Goal: Transaction & Acquisition: Download file/media

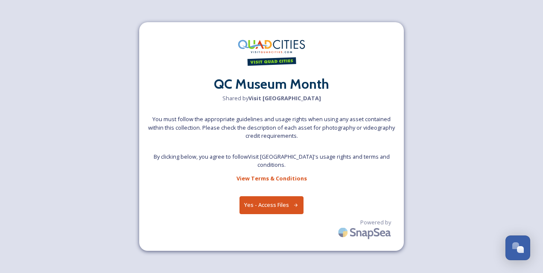
click at [275, 204] on button "Yes - Access Files" at bounding box center [271, 204] width 64 height 17
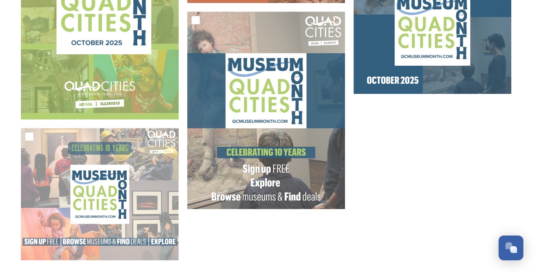
scroll to position [398, 0]
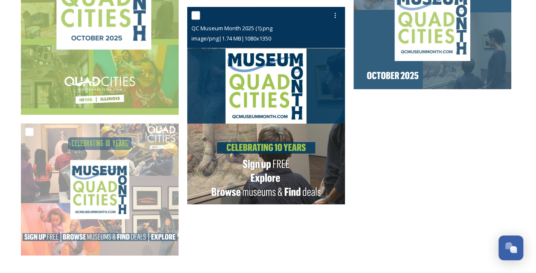
click at [210, 67] on img at bounding box center [266, 106] width 158 height 198
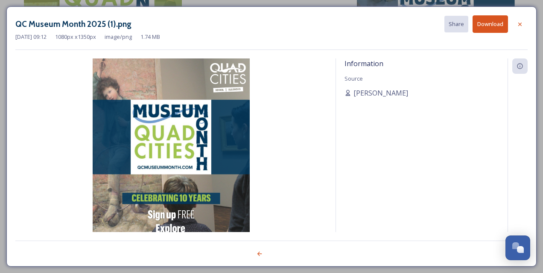
click at [492, 22] on button "Download" at bounding box center [489, 23] width 35 height 17
click at [520, 26] on icon at bounding box center [519, 24] width 7 height 7
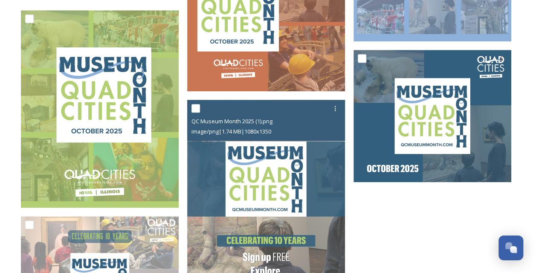
scroll to position [306, 0]
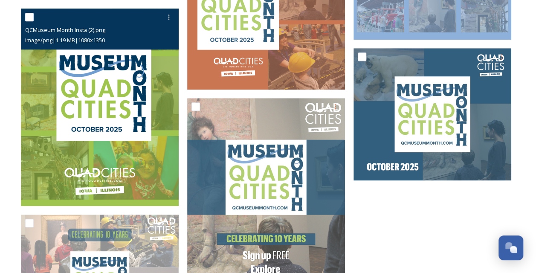
click at [78, 125] on img at bounding box center [100, 108] width 158 height 198
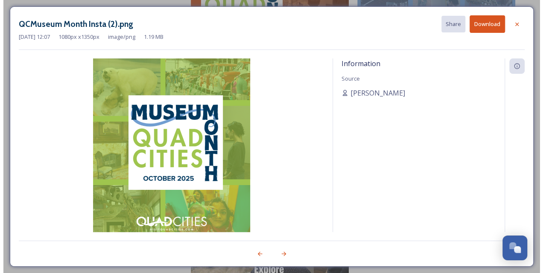
scroll to position [101, 0]
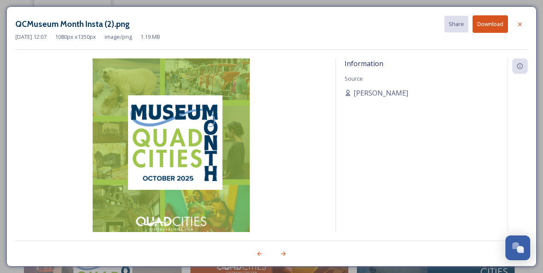
click at [78, 125] on img at bounding box center [171, 156] width 312 height 196
click at [281, 254] on icon at bounding box center [283, 254] width 7 height 7
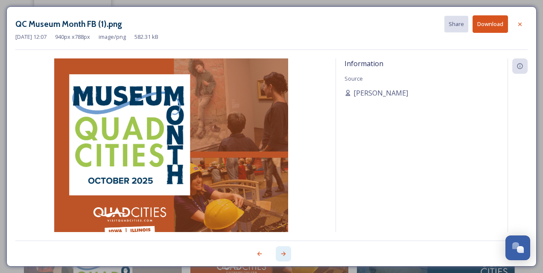
click at [281, 254] on icon at bounding box center [283, 254] width 7 height 7
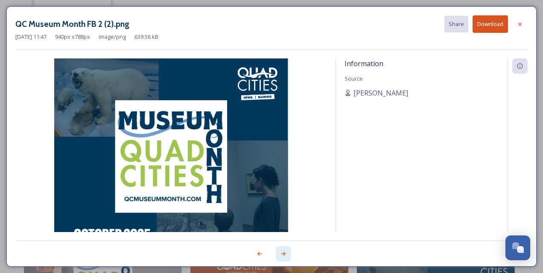
click at [281, 254] on icon at bounding box center [283, 254] width 7 height 7
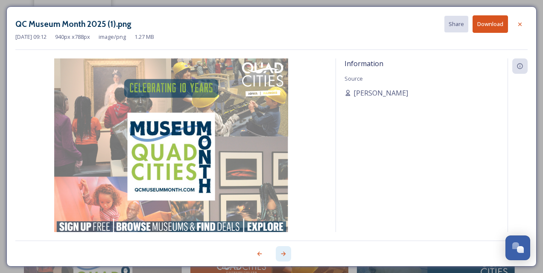
click at [281, 254] on icon at bounding box center [283, 254] width 7 height 7
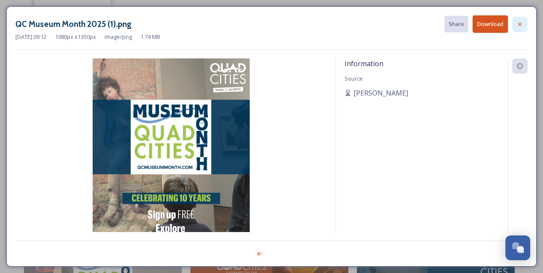
click at [522, 23] on icon at bounding box center [519, 24] width 7 height 7
